Goal: Information Seeking & Learning: Learn about a topic

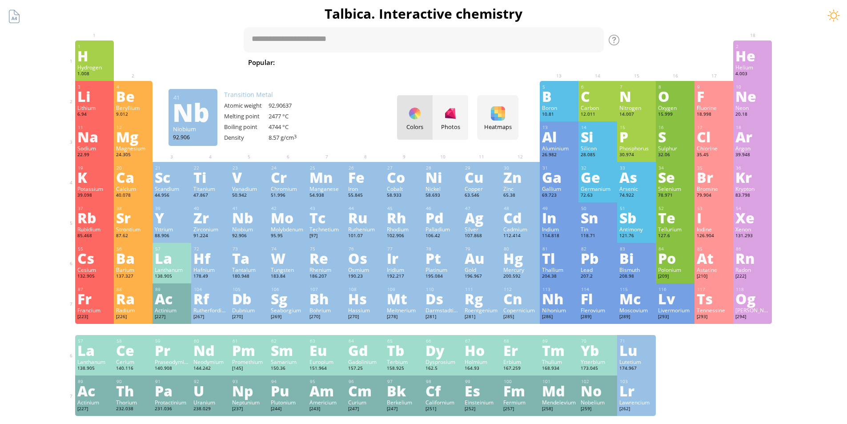
click at [245, 224] on div "Nb" at bounding box center [249, 217] width 34 height 14
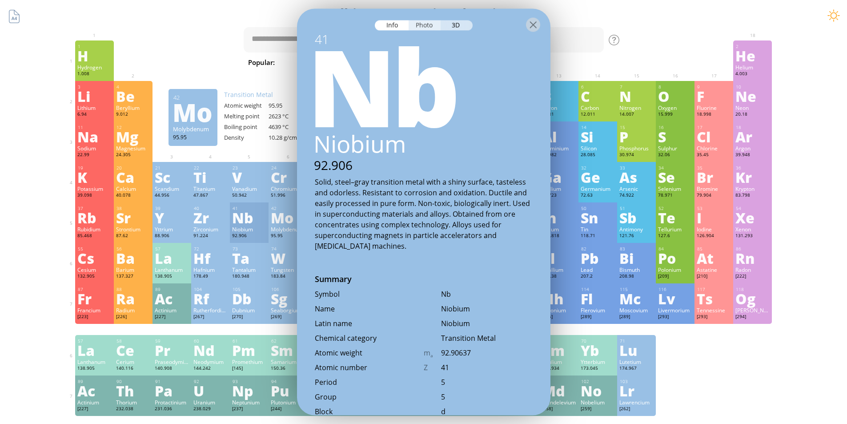
click at [431, 28] on div "Photo" at bounding box center [425, 25] width 32 height 10
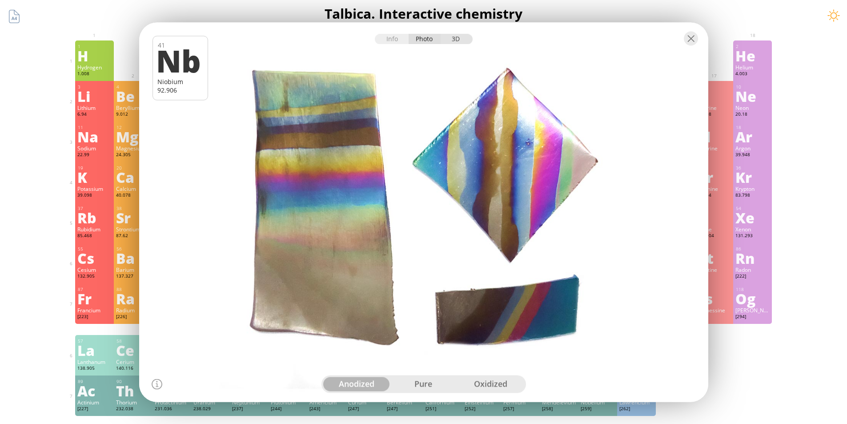
click at [460, 42] on div "3D" at bounding box center [457, 39] width 32 height 10
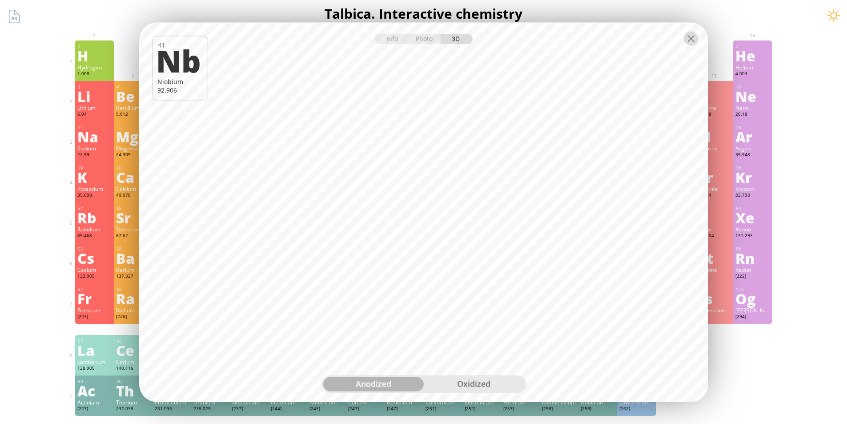
click at [689, 41] on div at bounding box center [691, 38] width 14 height 14
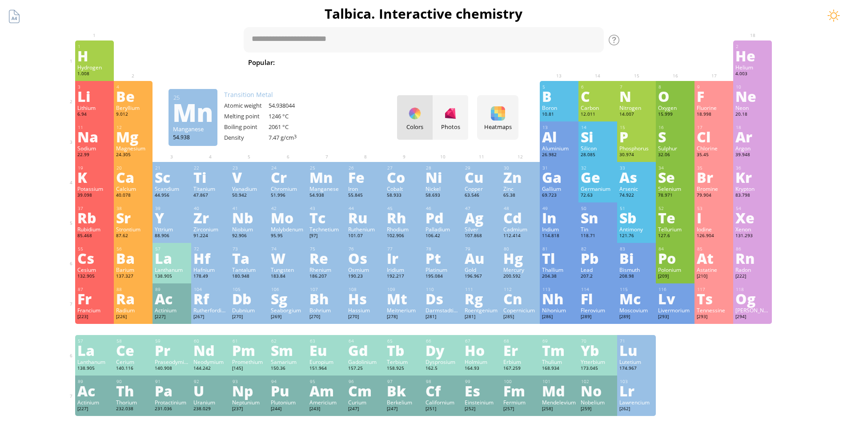
click at [307, 214] on div "42 Mo Molybdenum 95.95 −4, −2, −1, 0, +1, +2, +3, +4, +5, +6 −4, −2, −1, 0, +1,…" at bounding box center [287, 222] width 39 height 40
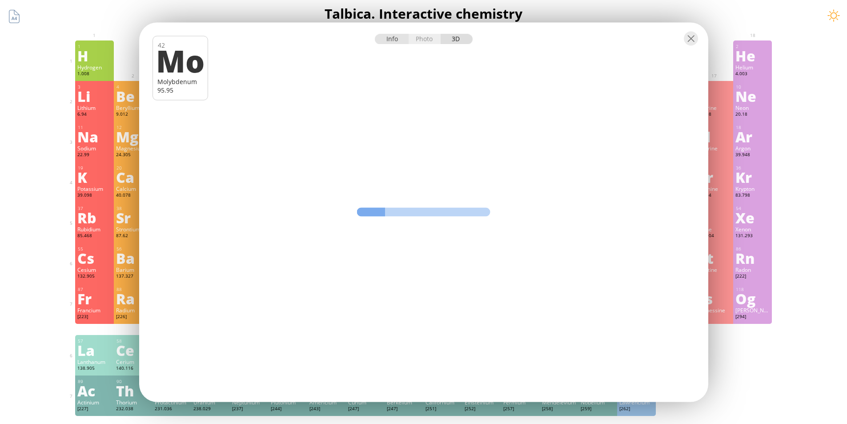
click at [394, 39] on div "Info" at bounding box center [392, 39] width 34 height 10
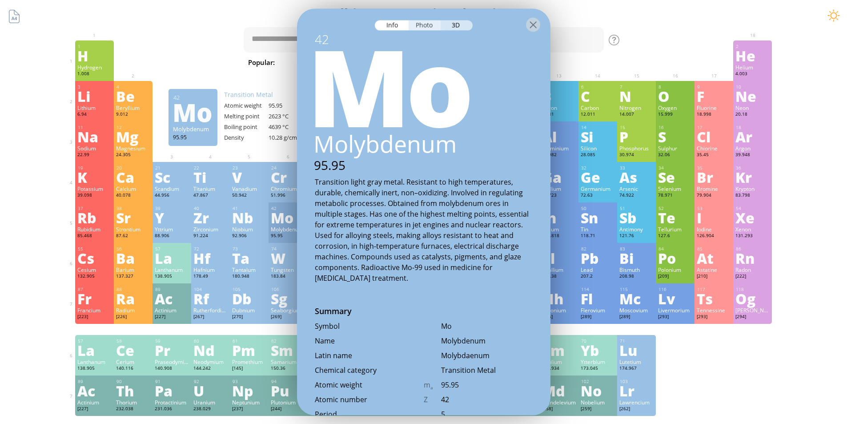
click at [427, 29] on div "Photo" at bounding box center [425, 25] width 32 height 10
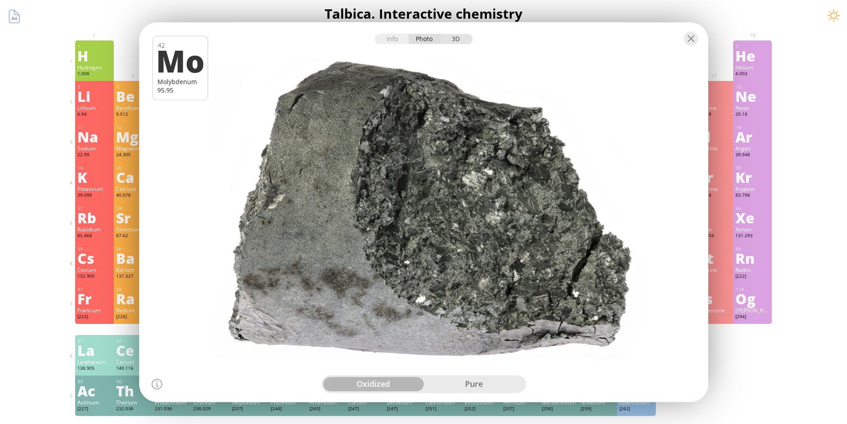
click at [456, 41] on div "3D" at bounding box center [457, 39] width 32 height 10
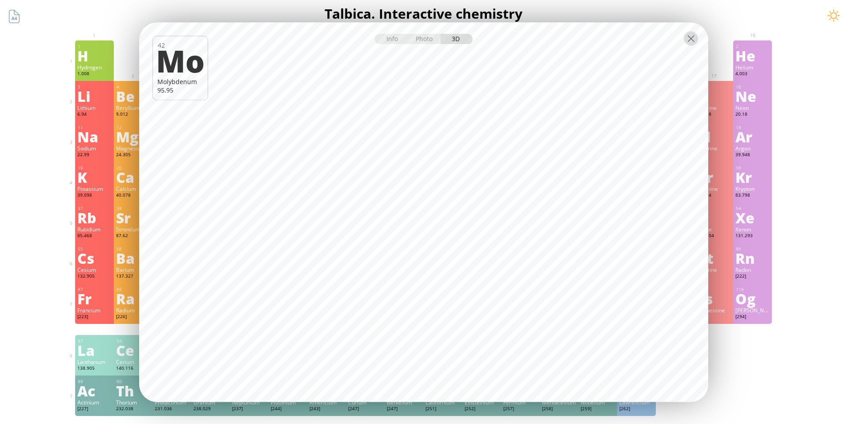
click at [691, 36] on div at bounding box center [691, 38] width 14 height 14
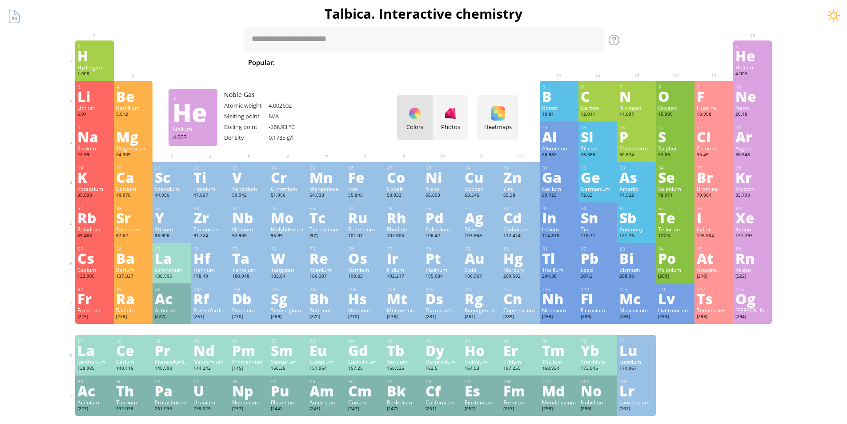
click at [759, 47] on div "2" at bounding box center [753, 47] width 34 height 6
